Goal: Information Seeking & Learning: Learn about a topic

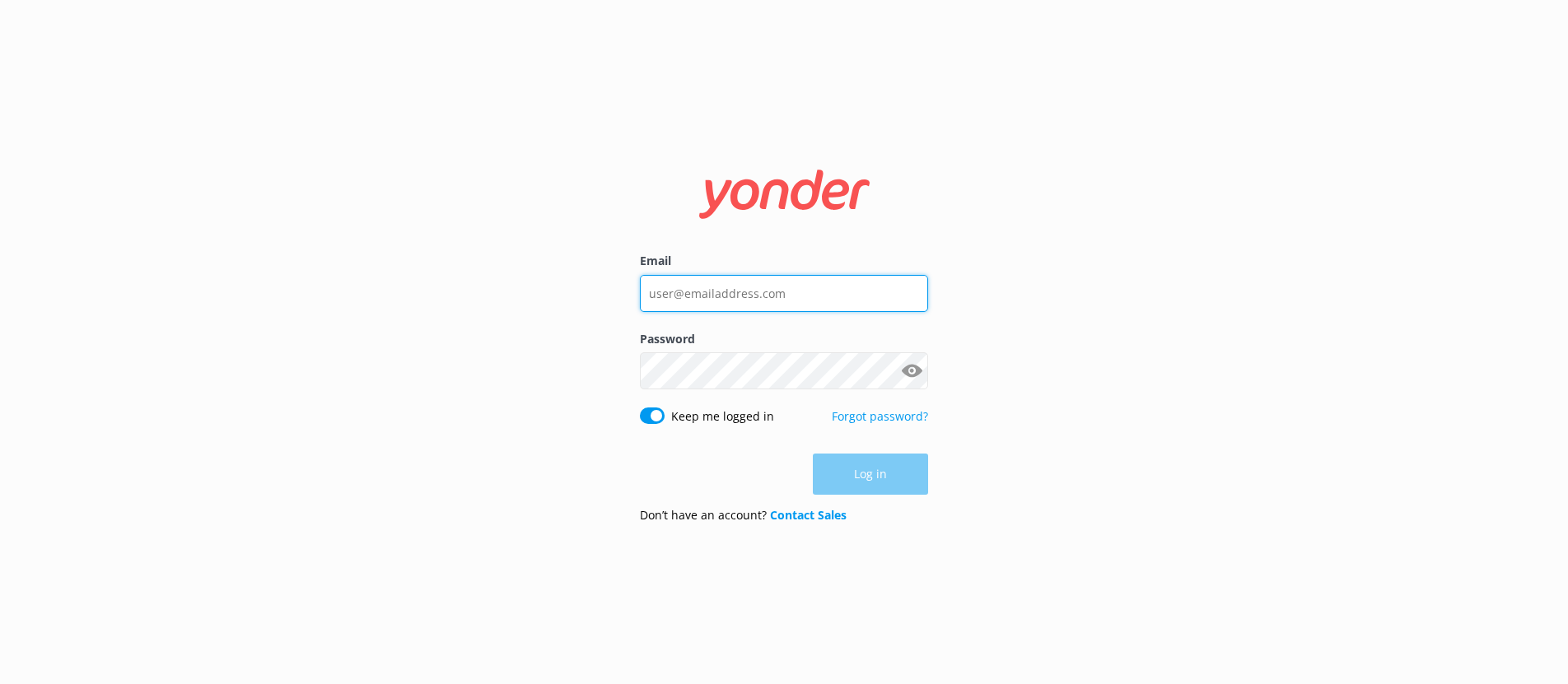
click at [852, 288] on input "Email" at bounding box center [784, 294] width 288 height 37
type input "[EMAIL_ADDRESS][DOMAIN_NAME]"
click at [1173, 382] on div "Email [EMAIL_ADDRESS][DOMAIN_NAME] Password Show password Keep me logged in For…" at bounding box center [784, 342] width 1568 height 684
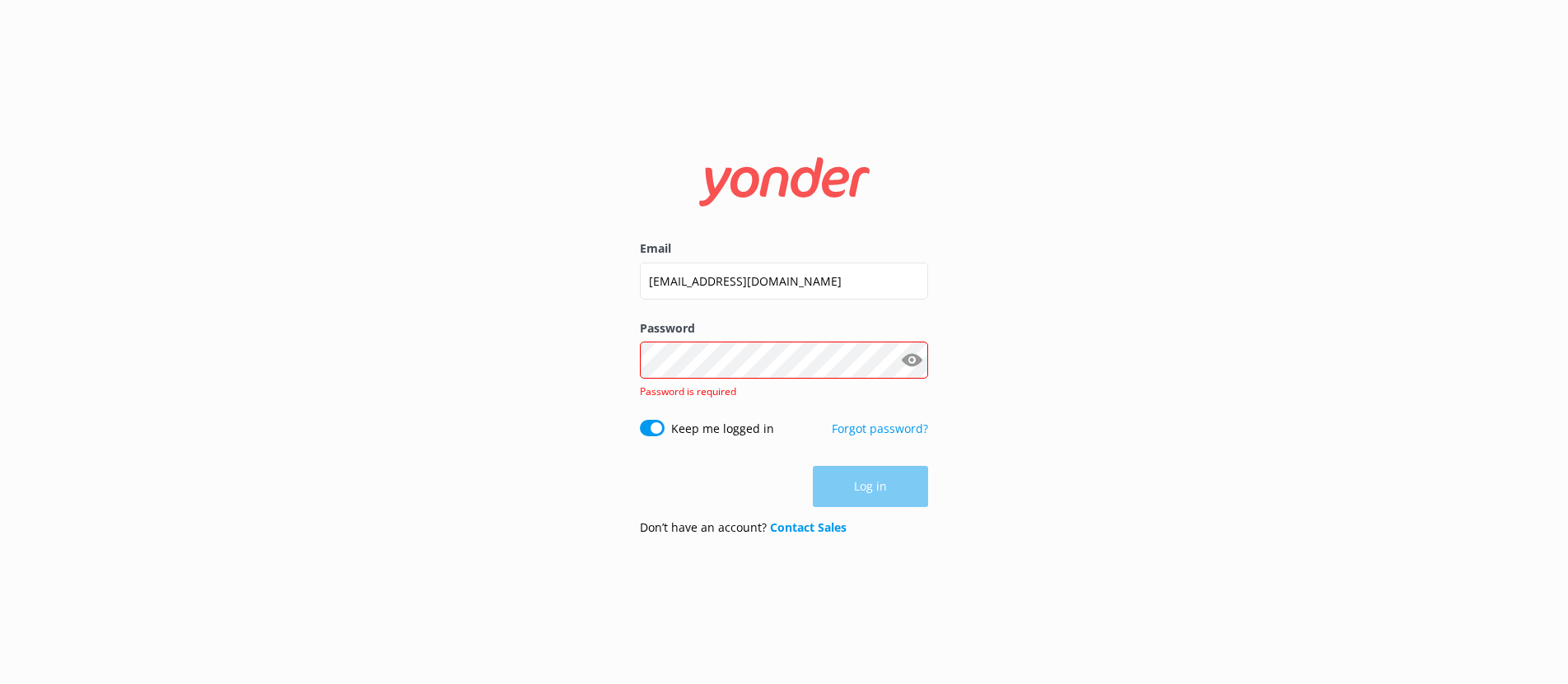
click at [893, 239] on label "Email" at bounding box center [784, 248] width 288 height 19
click at [893, 263] on input "[EMAIL_ADDRESS][DOMAIN_NAME]" at bounding box center [784, 281] width 288 height 37
click at [886, 276] on input "[EMAIL_ADDRESS][DOMAIN_NAME]" at bounding box center [784, 281] width 288 height 37
drag, startPoint x: 876, startPoint y: 282, endPoint x: 454, endPoint y: 272, distance: 422.1
click at [454, 272] on div "Email [EMAIL_ADDRESS][DOMAIN_NAME] Password Show password Password is required …" at bounding box center [784, 342] width 1568 height 684
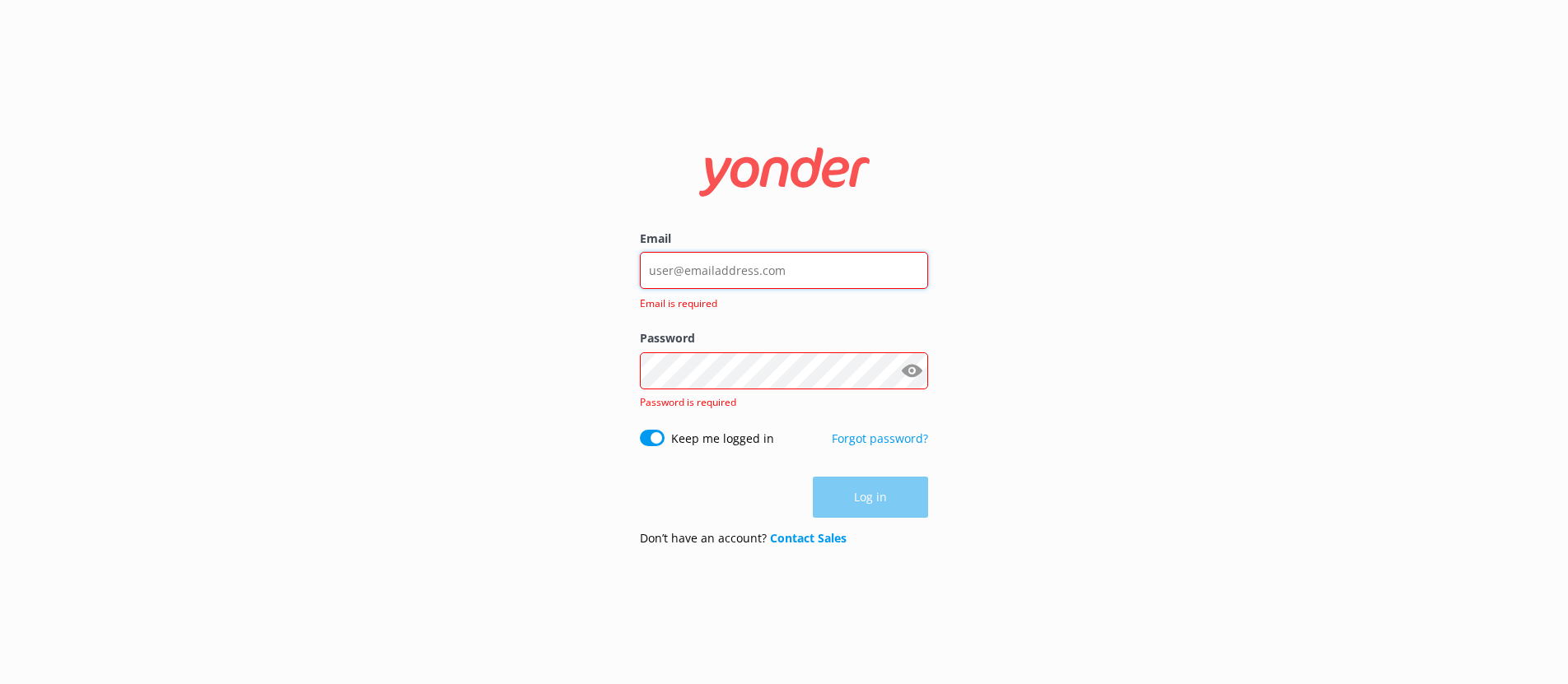
click at [665, 259] on input "Email" at bounding box center [784, 270] width 288 height 37
type input "[EMAIL_ADDRESS][DOMAIN_NAME]"
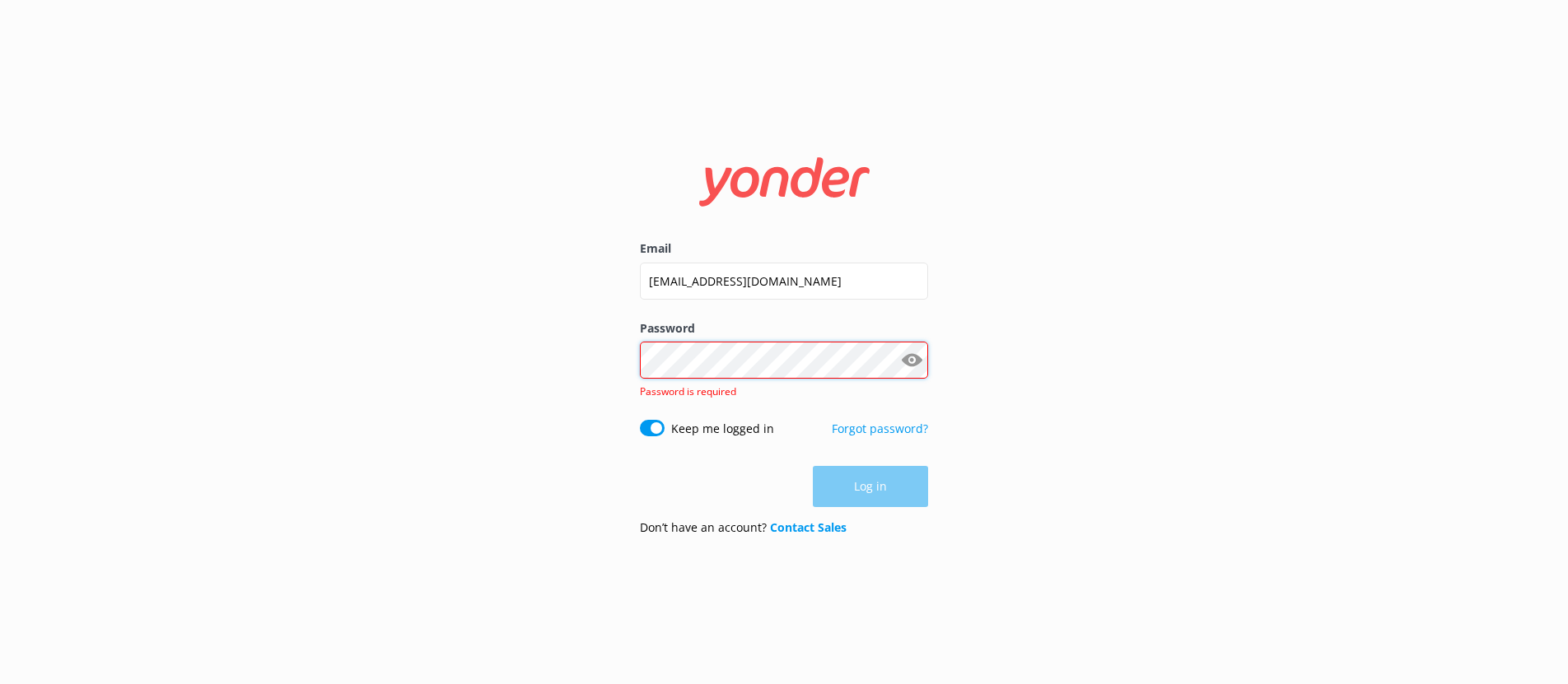
click at [797, 379] on div "Password Show password Password is required" at bounding box center [784, 369] width 288 height 100
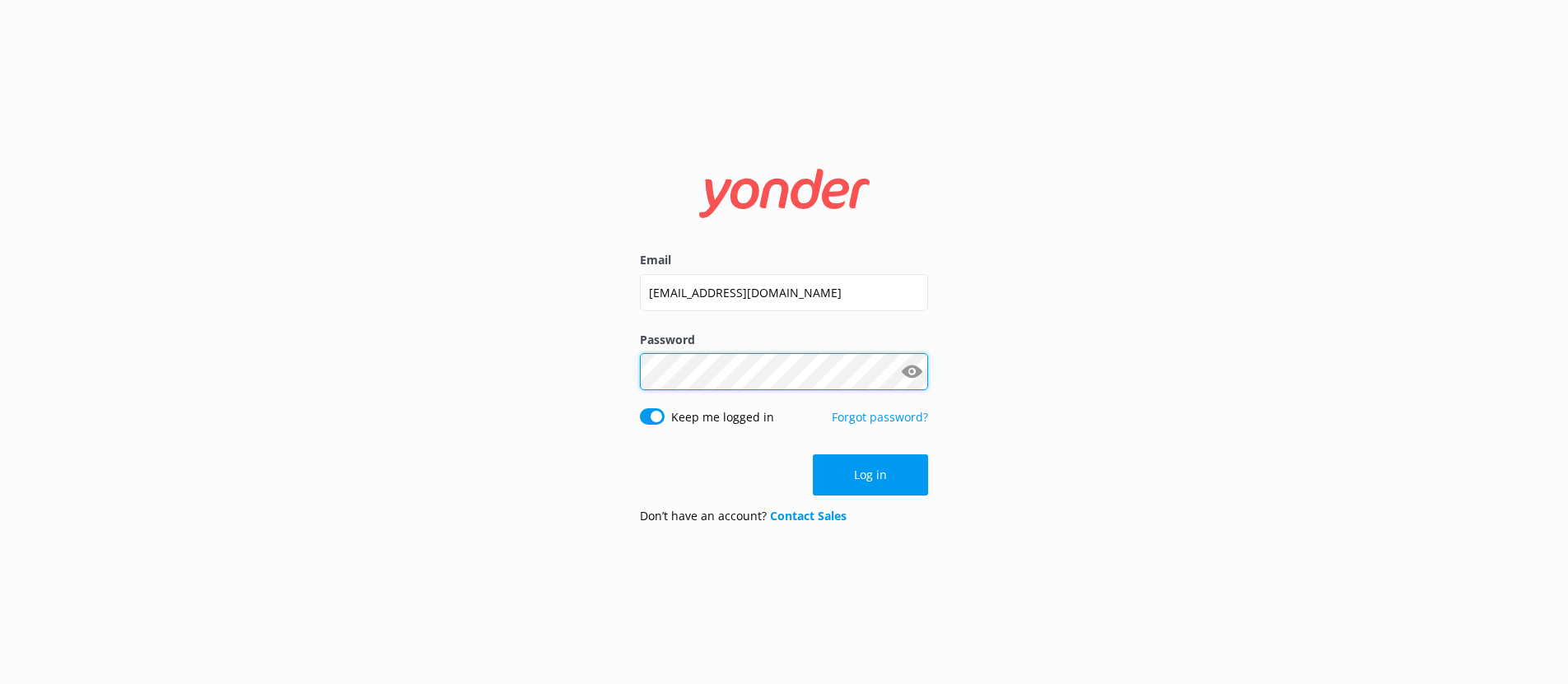
click button "Log in" at bounding box center [870, 475] width 115 height 41
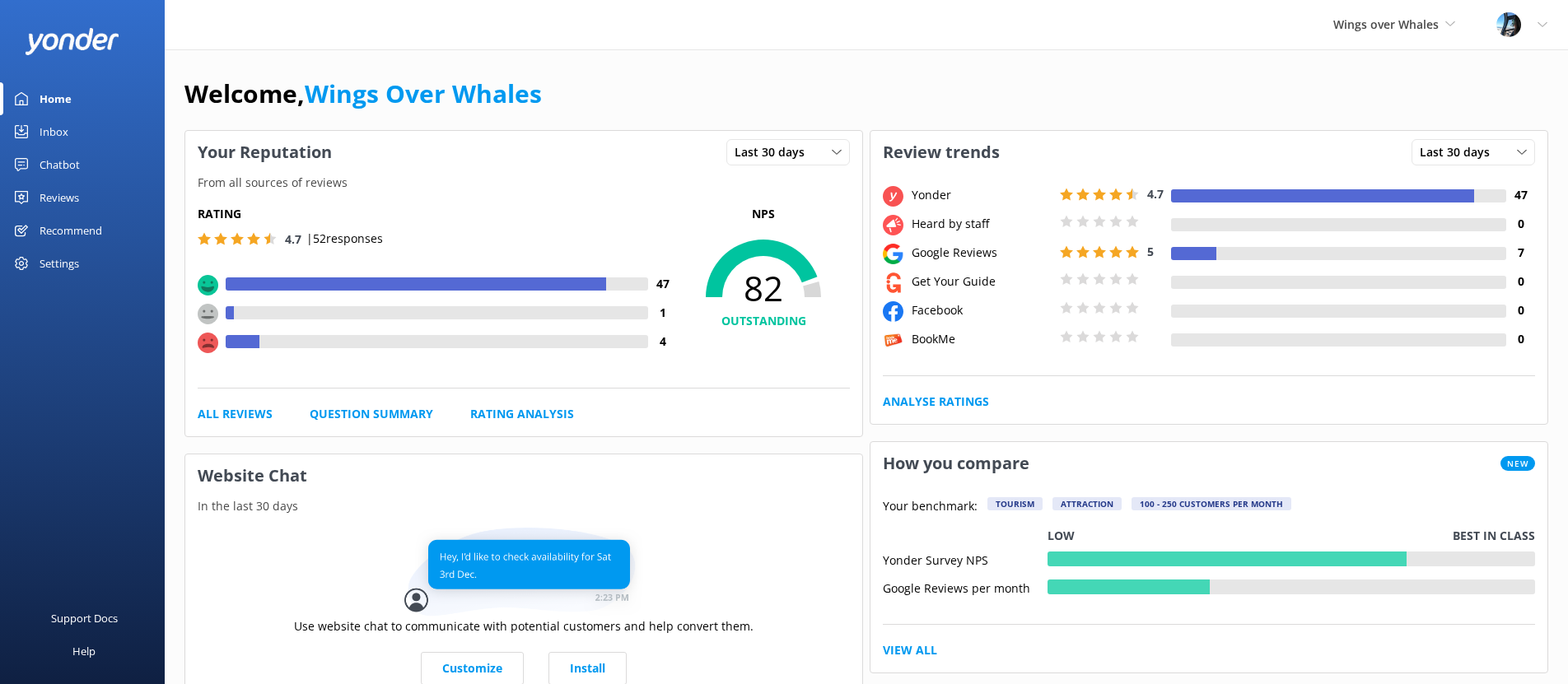
click at [72, 195] on div "Reviews" at bounding box center [59, 197] width 40 height 33
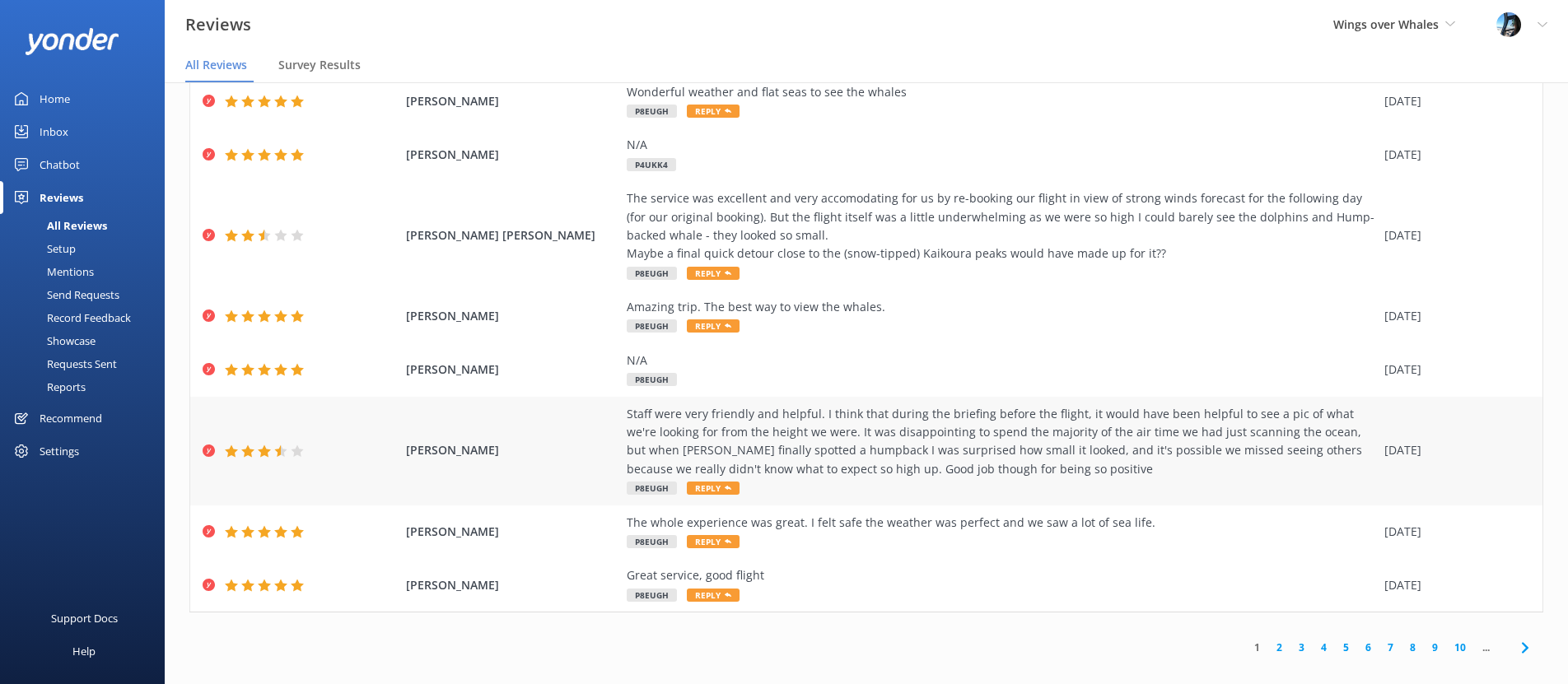
scroll to position [33, 0]
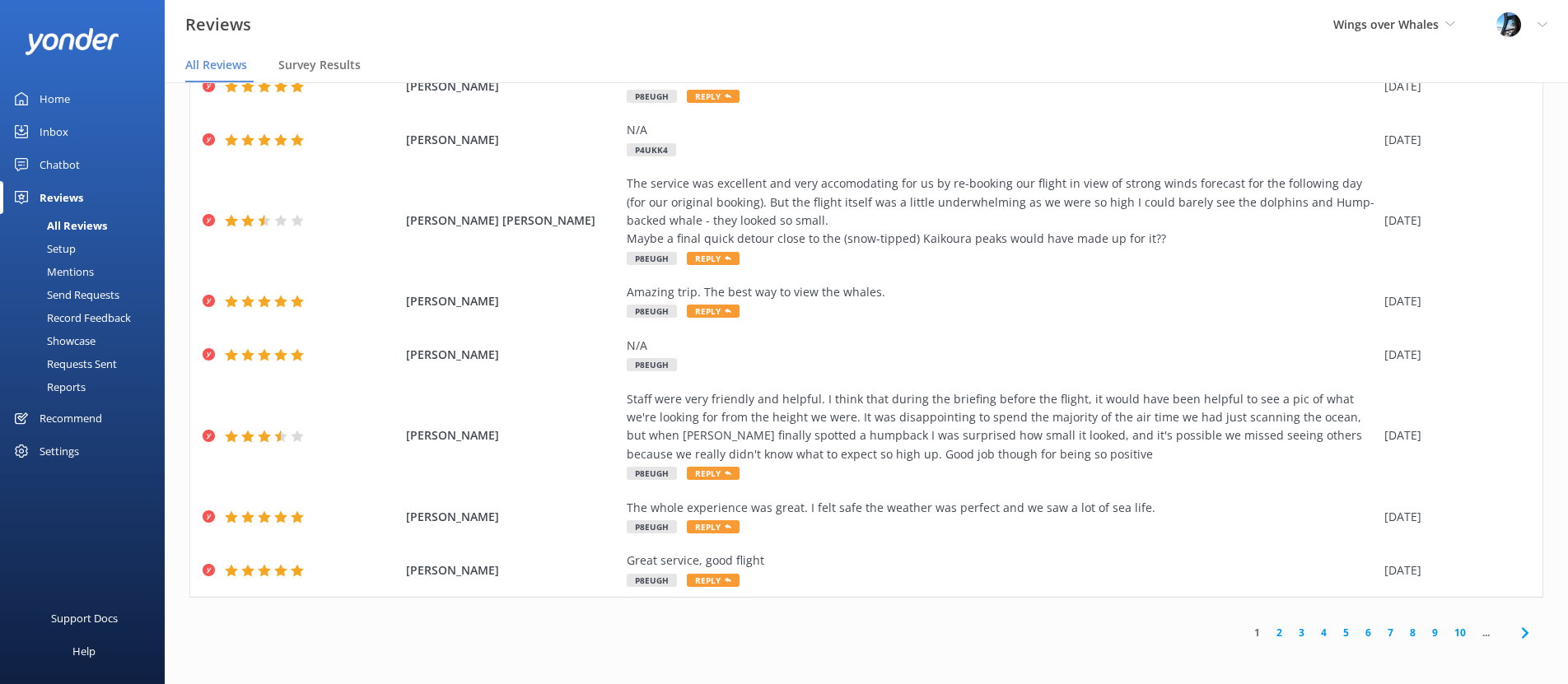
click at [1277, 633] on link "2" at bounding box center [1279, 633] width 22 height 16
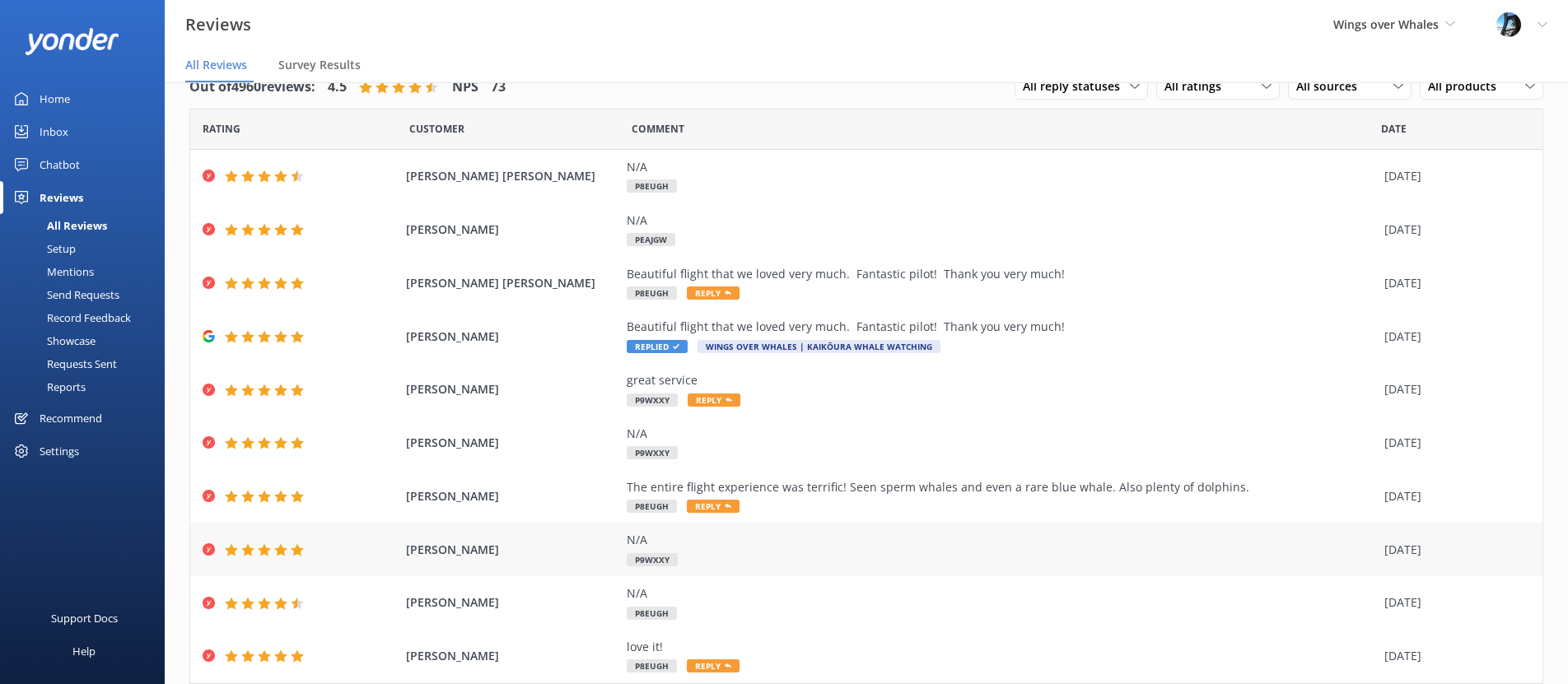
scroll to position [87, 0]
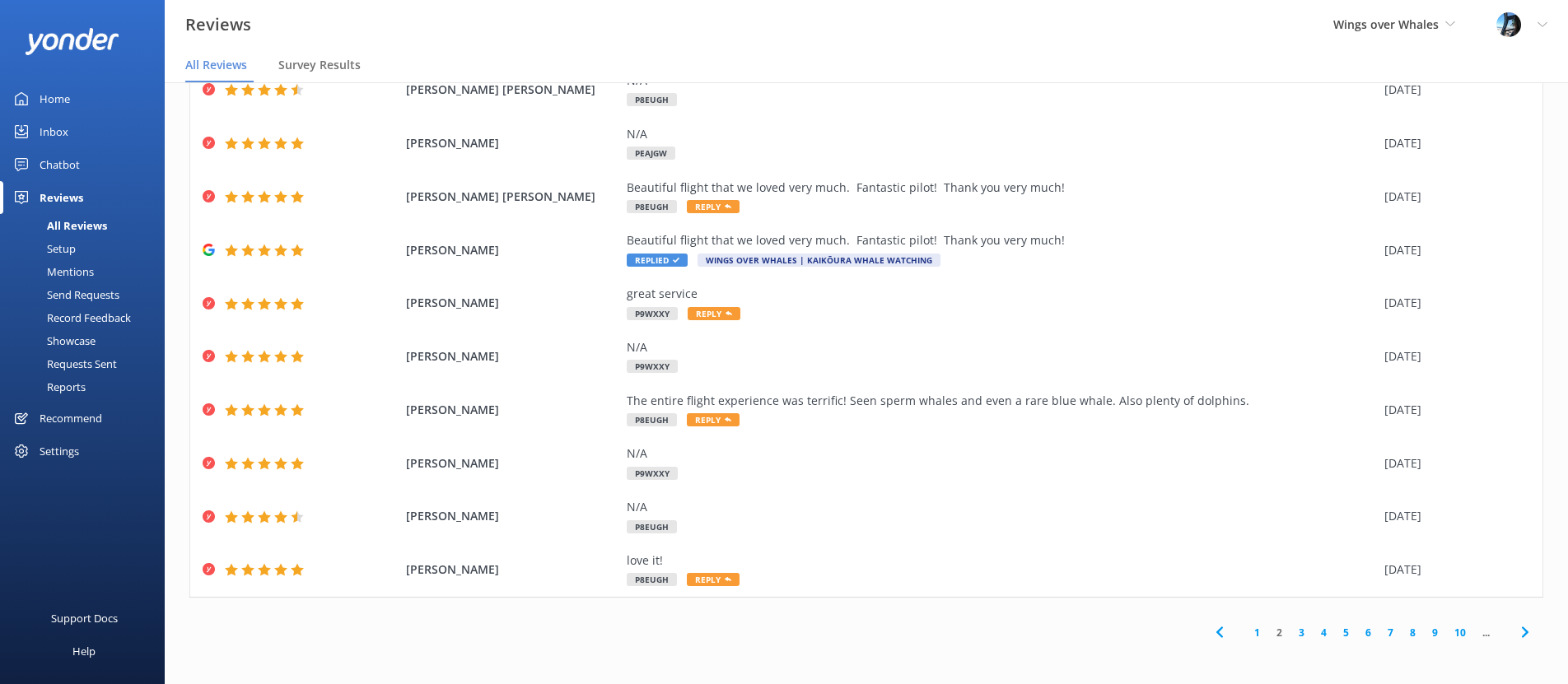
click at [1303, 626] on link "3" at bounding box center [1302, 633] width 22 height 16
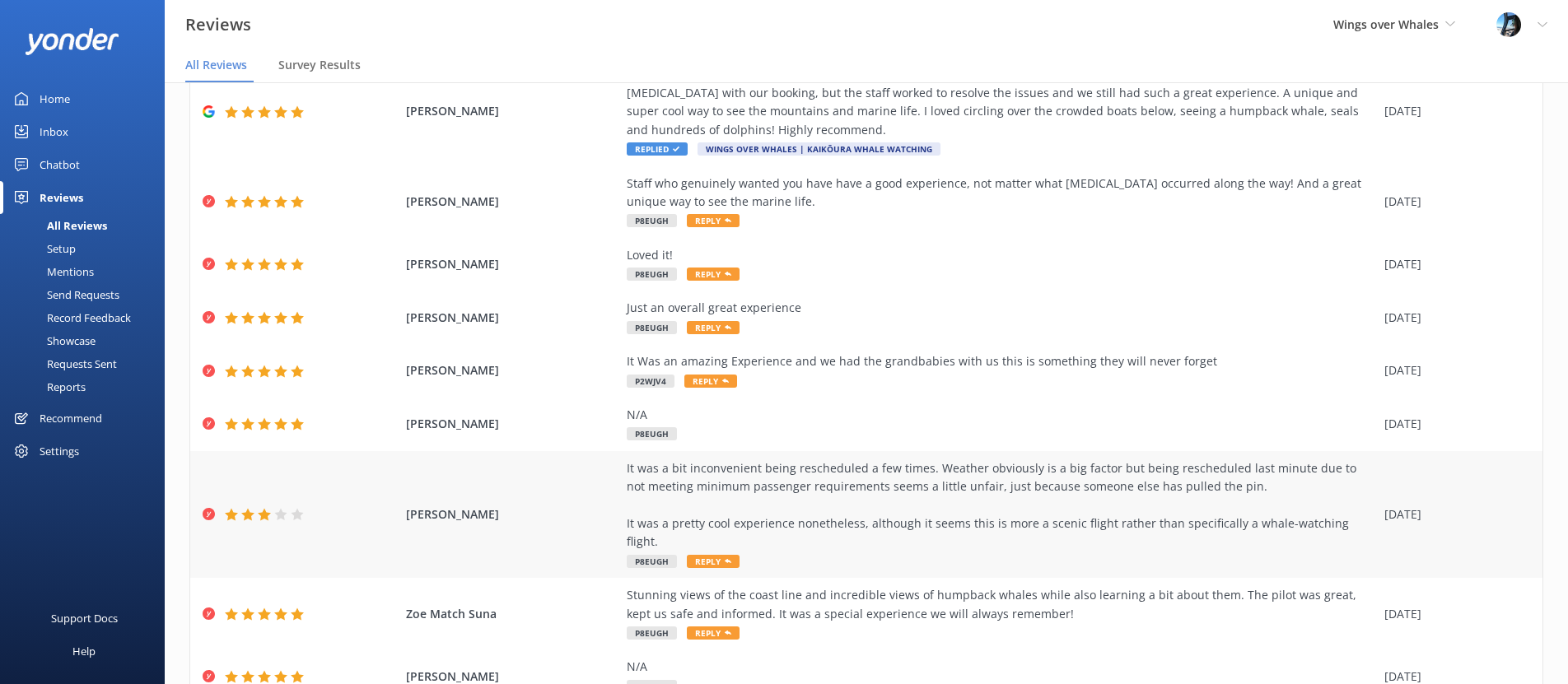
scroll to position [271, 0]
